Goal: Find specific page/section: Locate a particular part of the current website

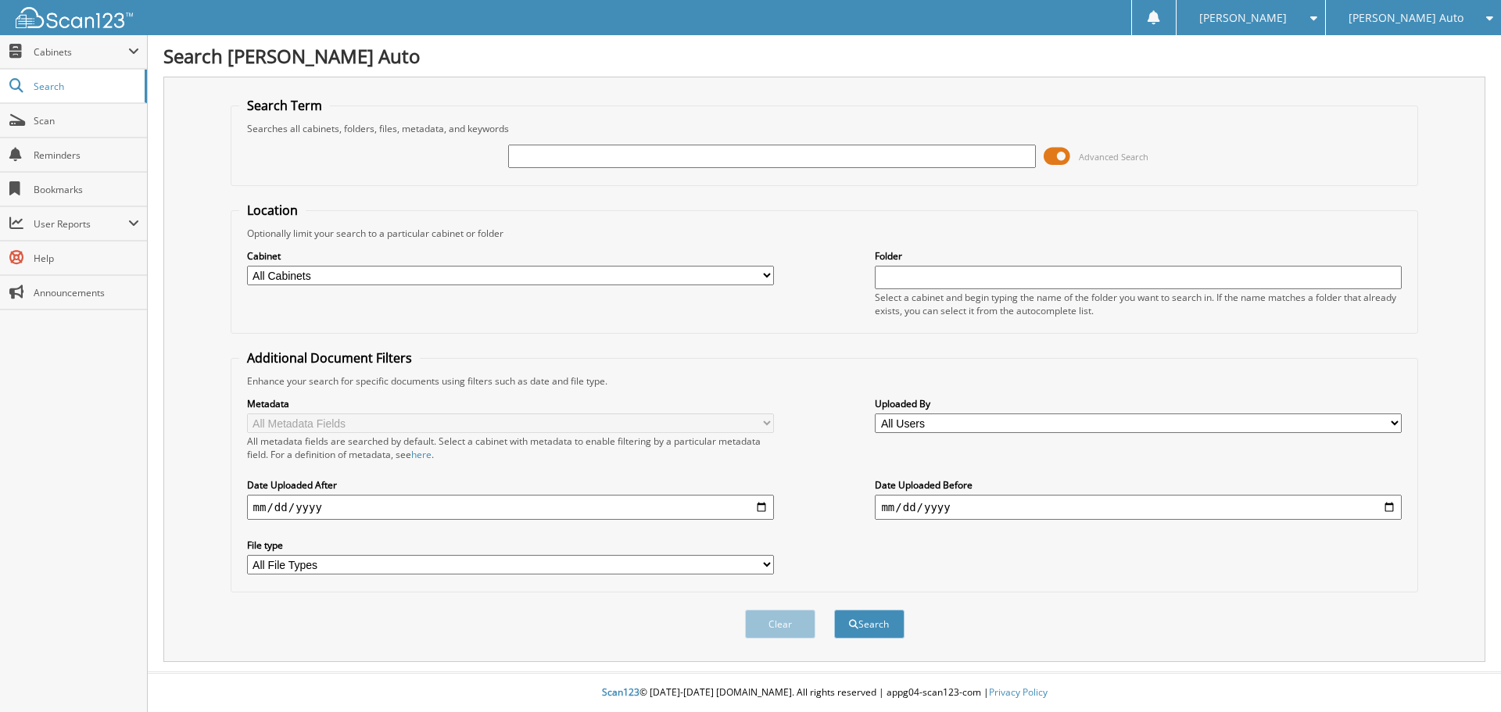
click at [719, 167] on input "text" at bounding box center [771, 156] width 527 height 23
type input "2p1059"
click at [834, 610] on button "Search" at bounding box center [869, 624] width 70 height 29
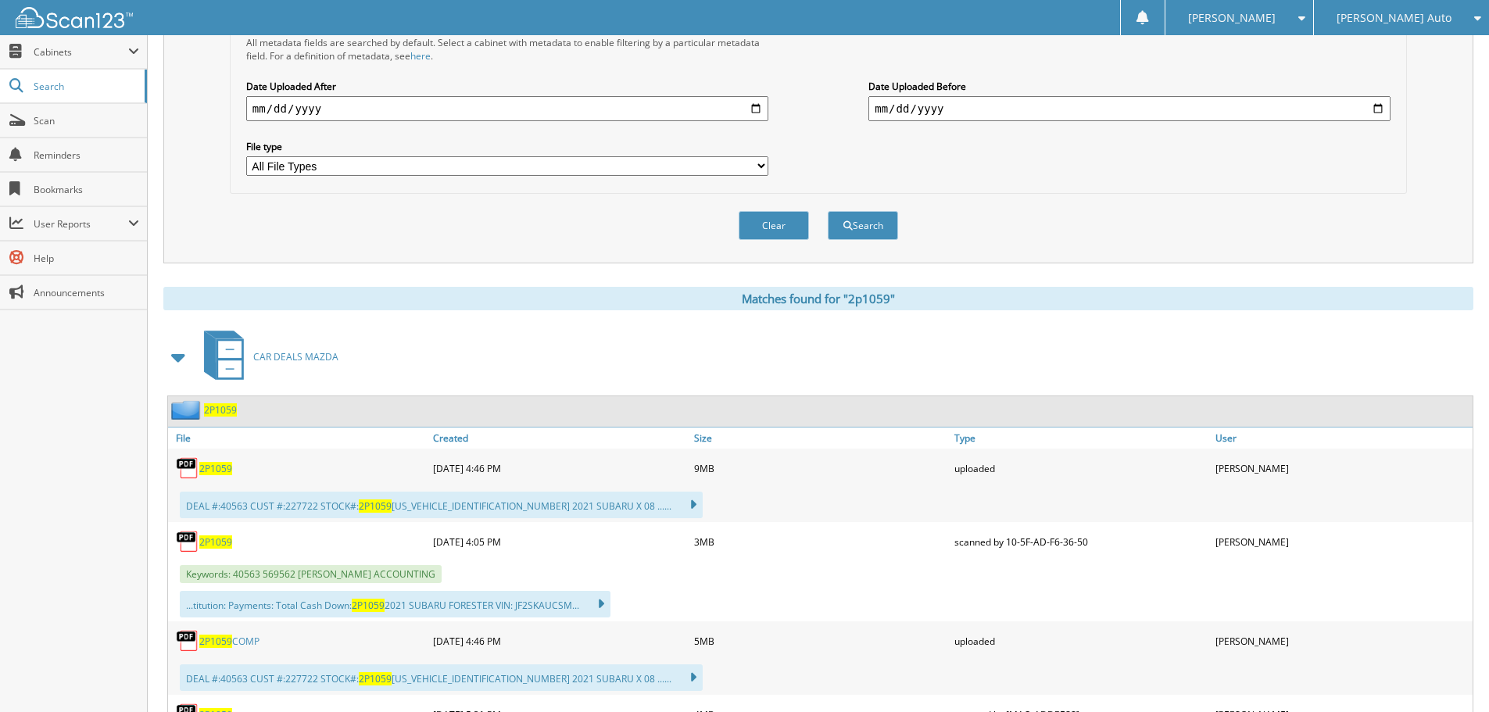
scroll to position [625, 0]
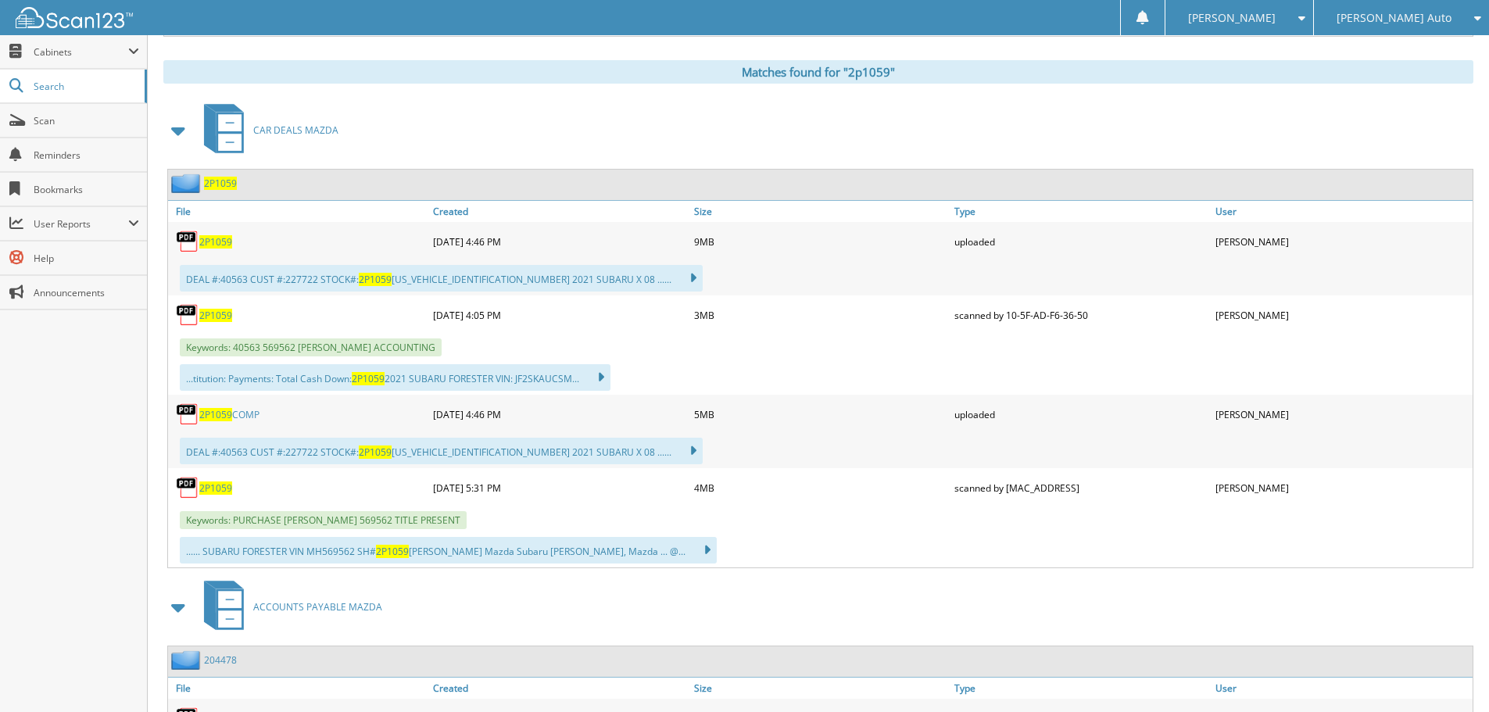
click at [215, 245] on span "2P1059" at bounding box center [215, 241] width 33 height 13
click at [85, 88] on span "Search" at bounding box center [85, 86] width 103 height 13
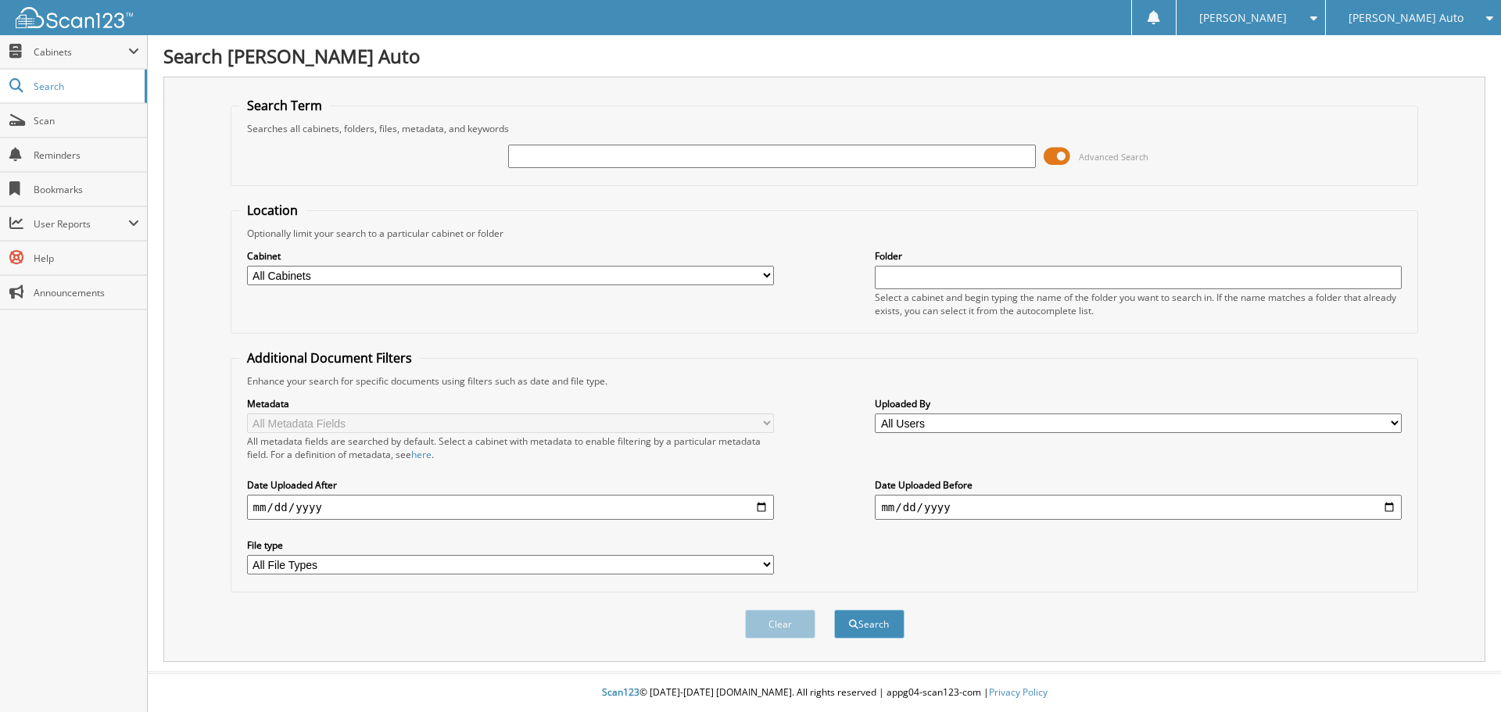
drag, startPoint x: 760, startPoint y: 153, endPoint x: 750, endPoint y: 155, distance: 9.5
click at [756, 154] on input "text" at bounding box center [771, 156] width 527 height 23
type input "1T25495A"
click at [834, 610] on button "Search" at bounding box center [869, 624] width 70 height 29
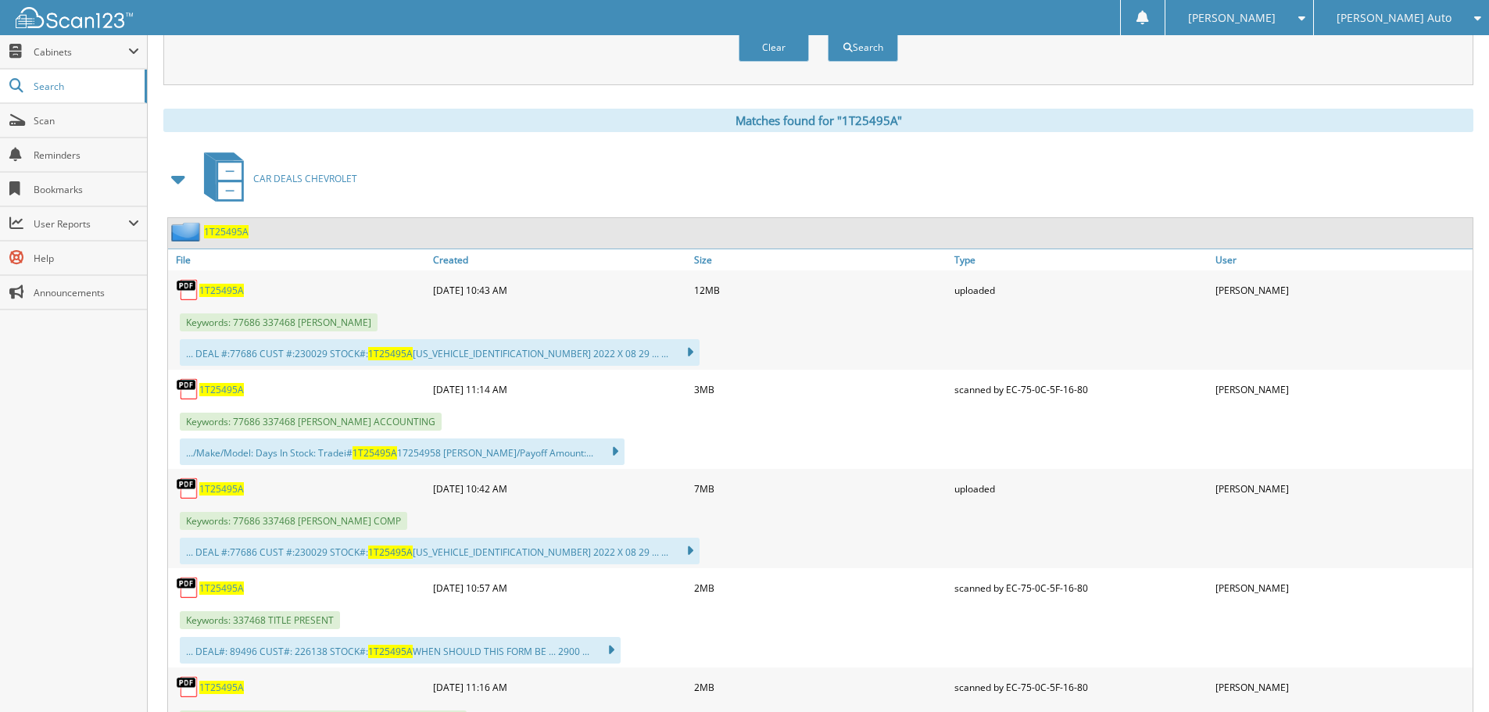
scroll to position [703, 0]
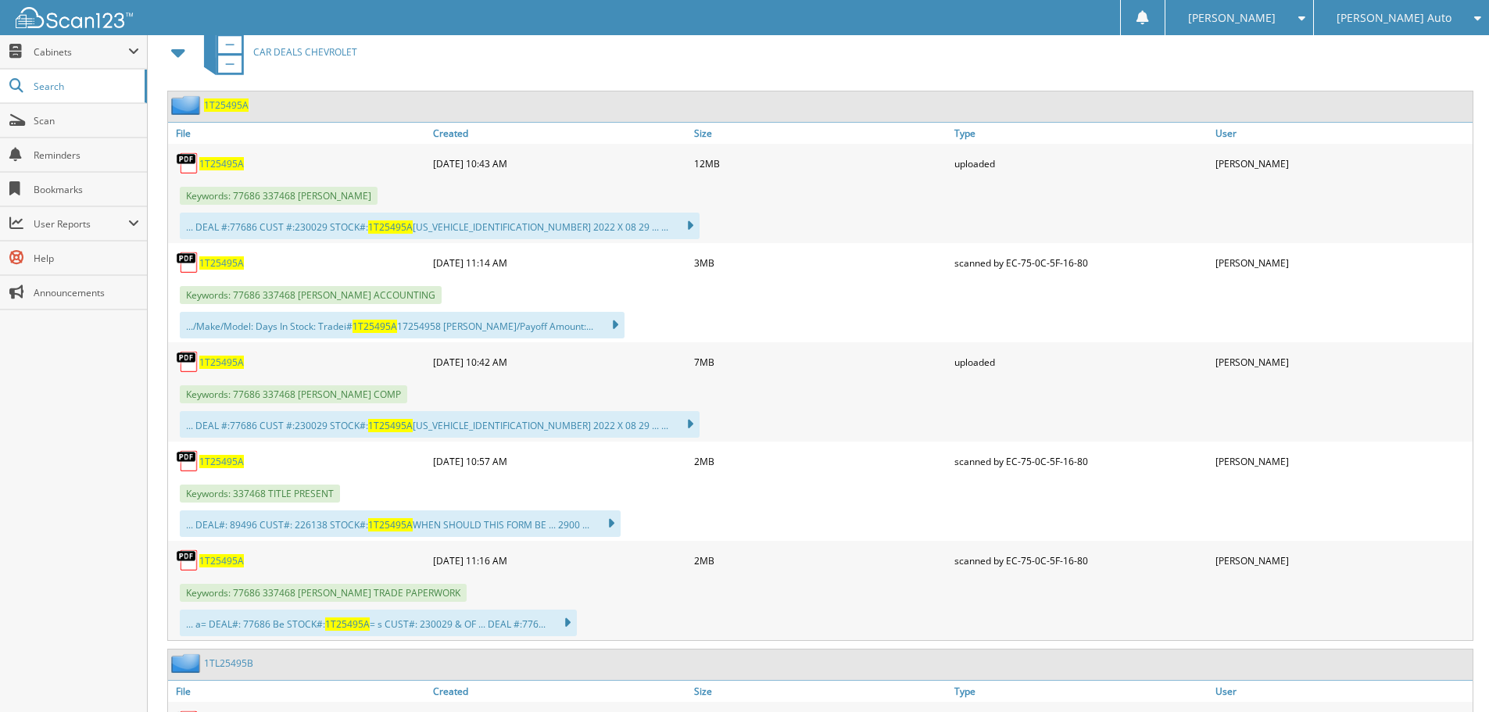
click at [215, 460] on span "1T25495A" at bounding box center [221, 461] width 45 height 13
click at [212, 461] on span "1T25495A" at bounding box center [221, 461] width 45 height 13
click at [220, 165] on span "1T25495A" at bounding box center [221, 163] width 45 height 13
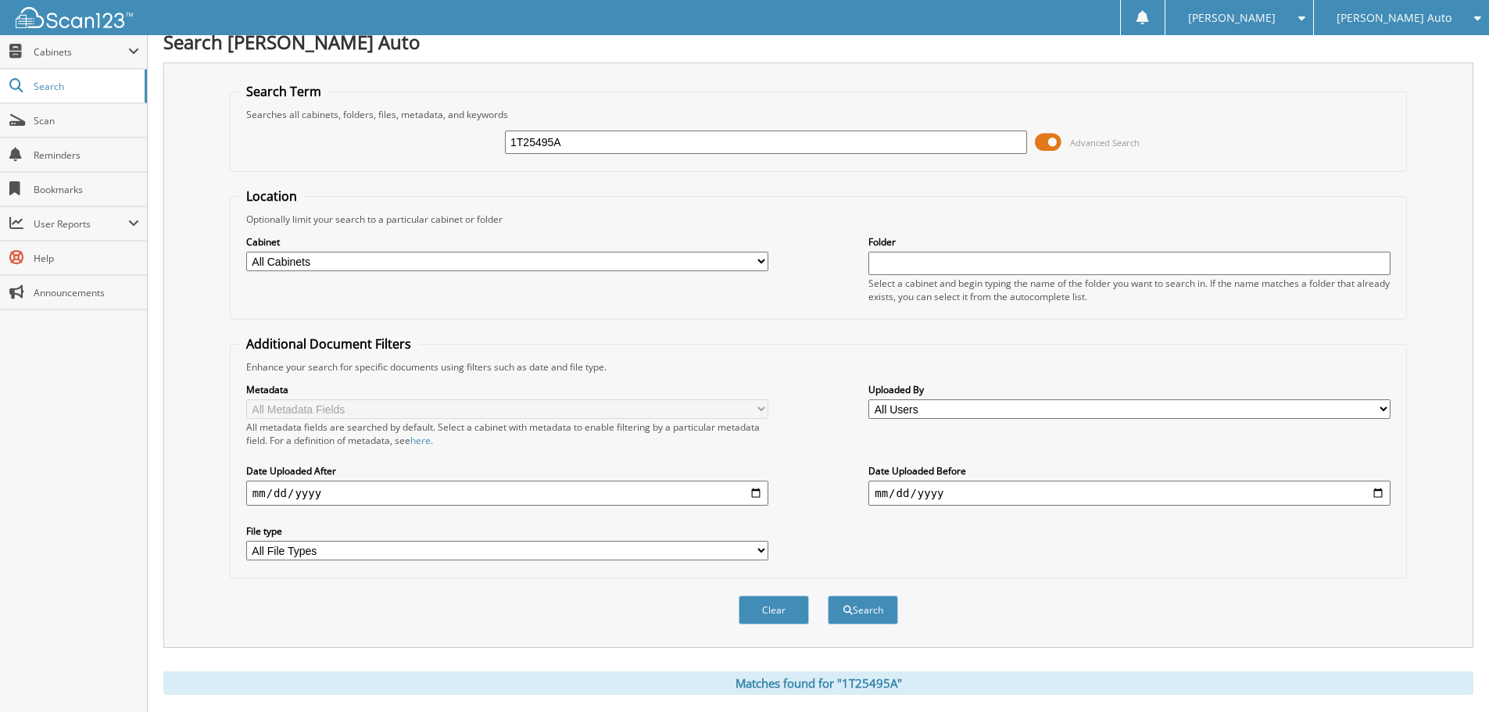
scroll to position [0, 0]
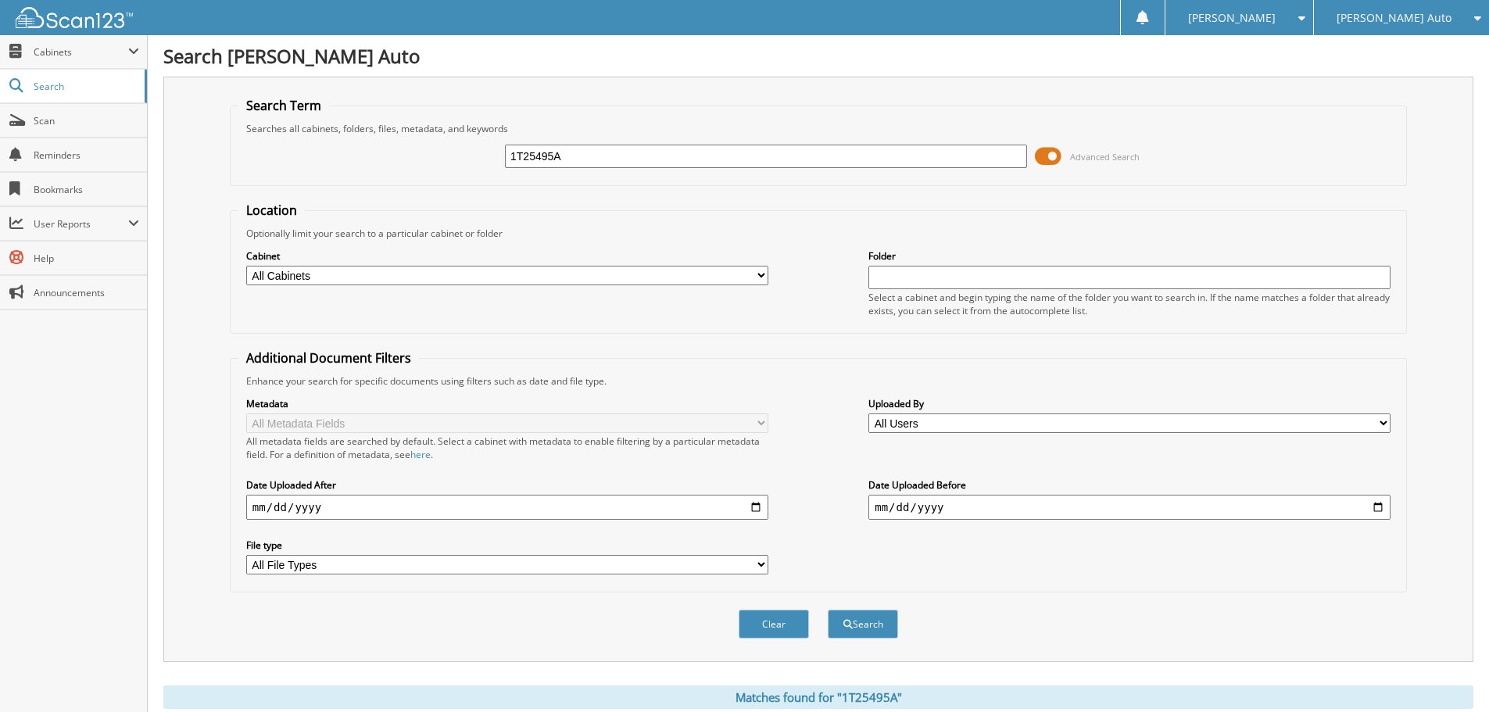
drag, startPoint x: 1053, startPoint y: 158, endPoint x: 1039, endPoint y: 158, distance: 14.1
click at [1050, 158] on span at bounding box center [1048, 156] width 27 height 23
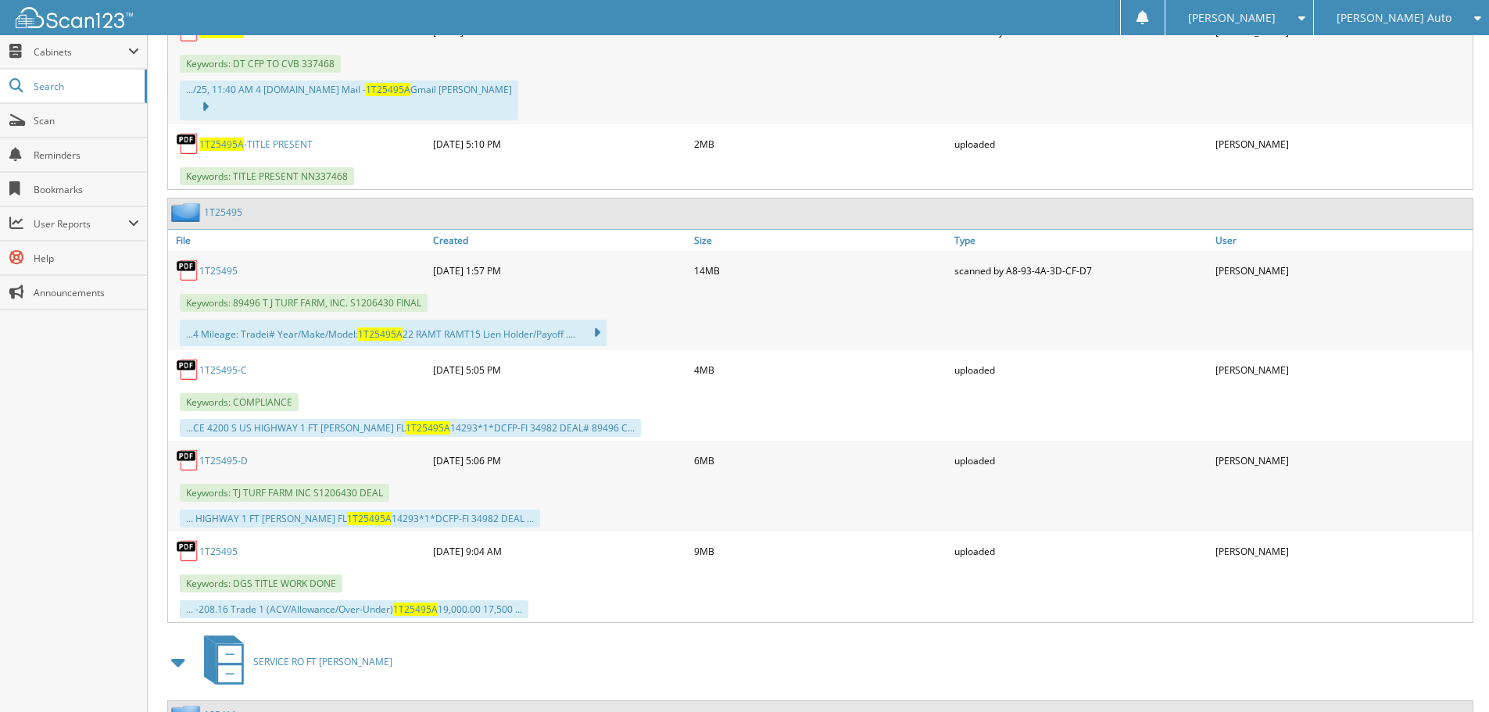
scroll to position [1250, 0]
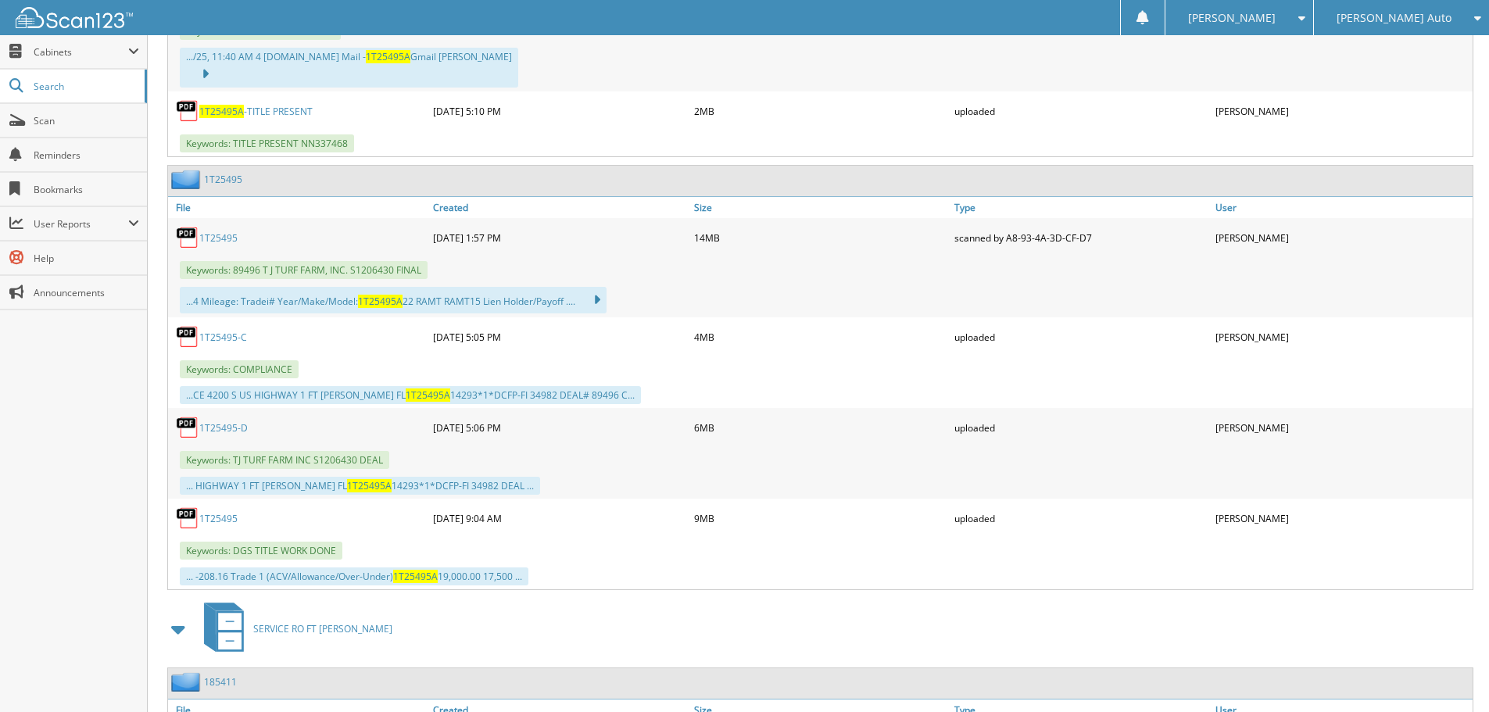
click at [280, 105] on link "1T25495A -TITLE PRESENT" at bounding box center [255, 111] width 113 height 13
